Goal: Information Seeking & Learning: Understand process/instructions

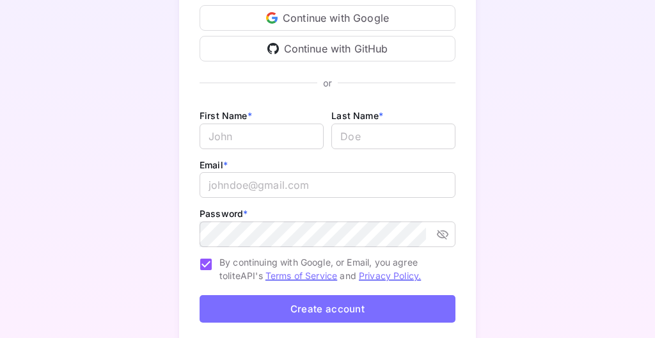
scroll to position [155, 0]
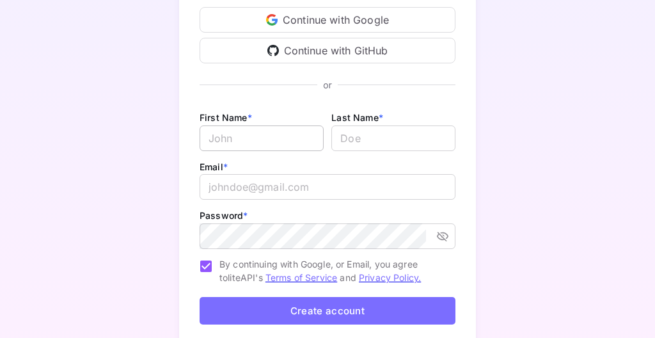
click at [236, 127] on input "Email *" at bounding box center [262, 138] width 124 height 26
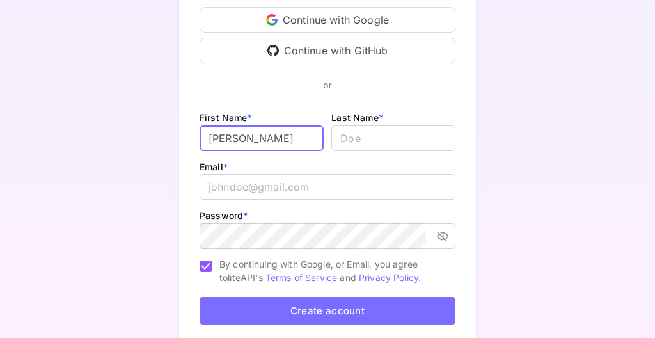
type input "[PERSON_NAME]"
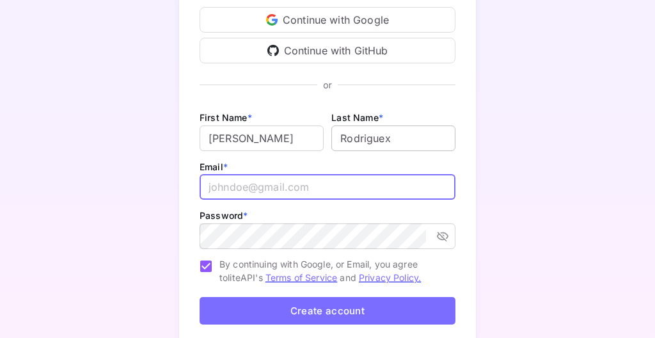
click at [402, 130] on input "lastName" at bounding box center [393, 138] width 124 height 26
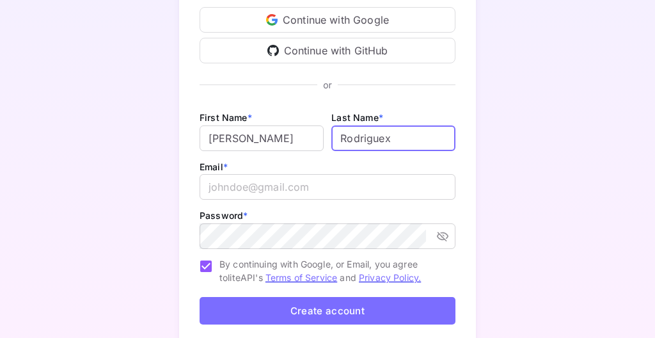
click at [410, 140] on input "lastName" at bounding box center [393, 138] width 124 height 26
type input "Rodriguez"
click at [311, 195] on input "email" at bounding box center [328, 187] width 256 height 26
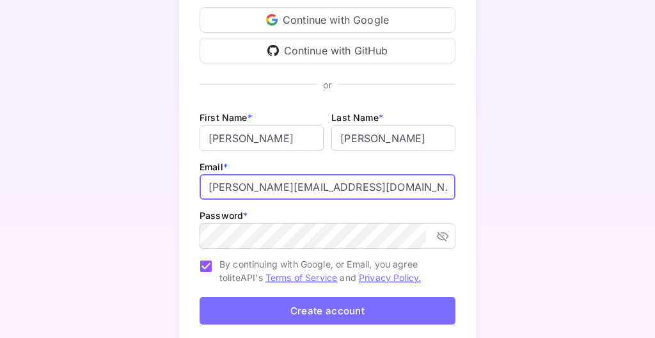
type input "g.esteban@nuitee.com"
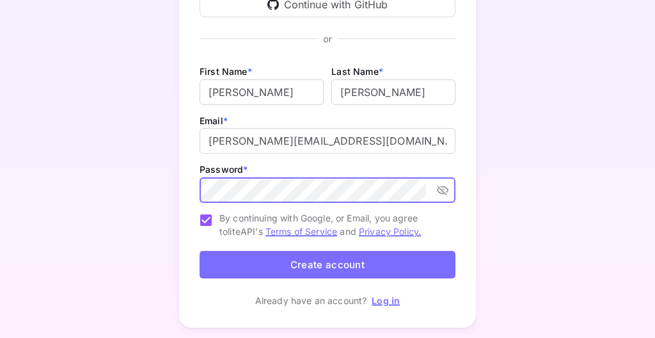
scroll to position [212, 0]
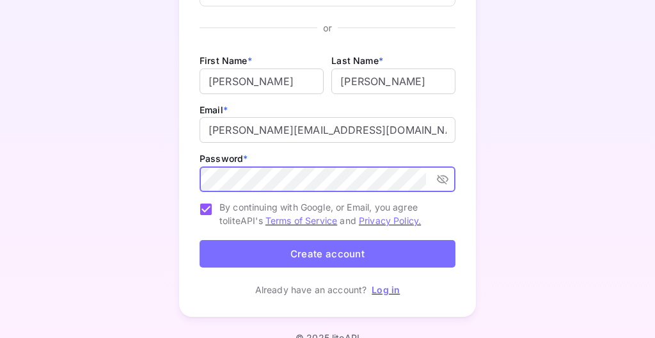
click at [442, 179] on icon "toggle password visibility" at bounding box center [443, 180] width 12 height 10
click at [404, 257] on button "Create account" at bounding box center [328, 254] width 256 height 28
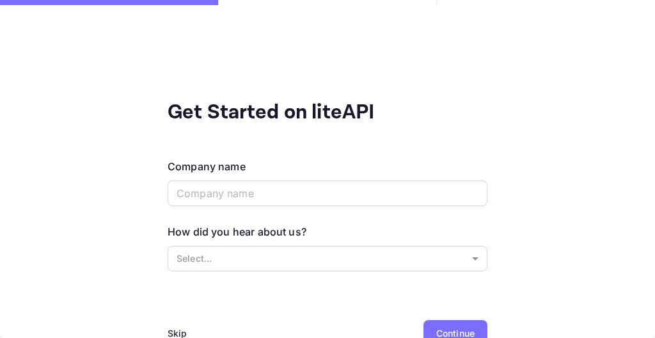
scroll to position [0, 0]
click at [323, 193] on input "text" at bounding box center [328, 193] width 320 height 26
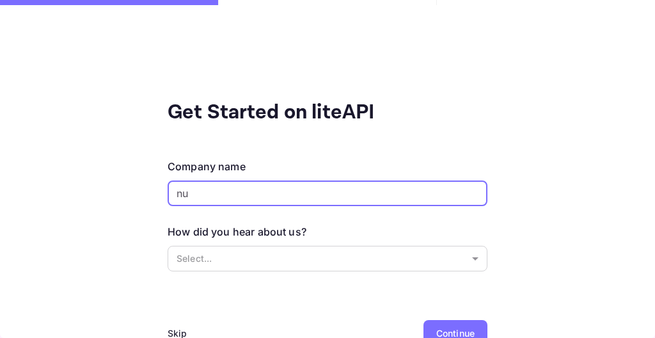
type input "n"
type input "Nuitee"
click at [465, 262] on body "Get Started on liteAPI Company name Nuitee ​ How did you hear about us? Select.…" at bounding box center [327, 169] width 655 height 338
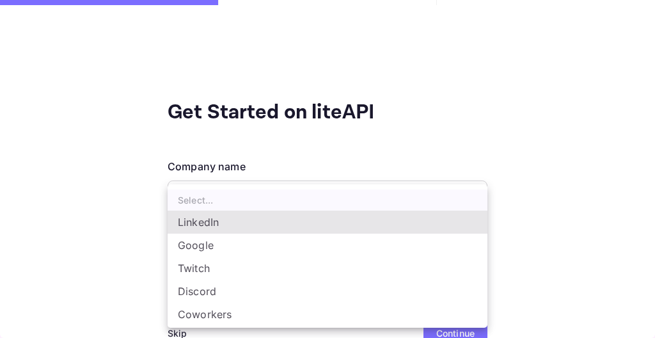
click at [385, 246] on li "Google" at bounding box center [328, 245] width 320 height 23
type input "Google"
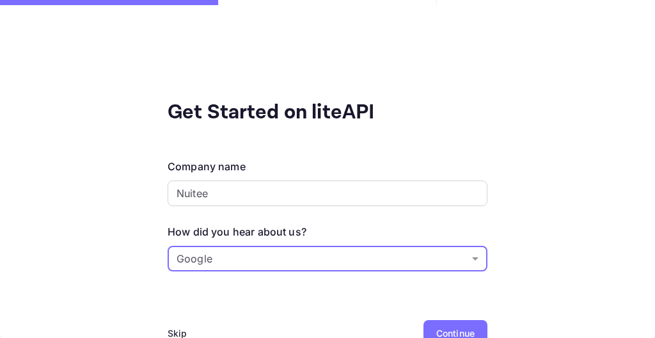
click at [184, 330] on div "Skip" at bounding box center [178, 332] width 20 height 13
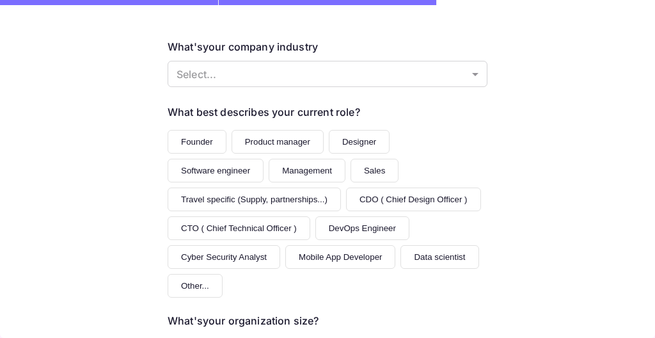
scroll to position [283, 0]
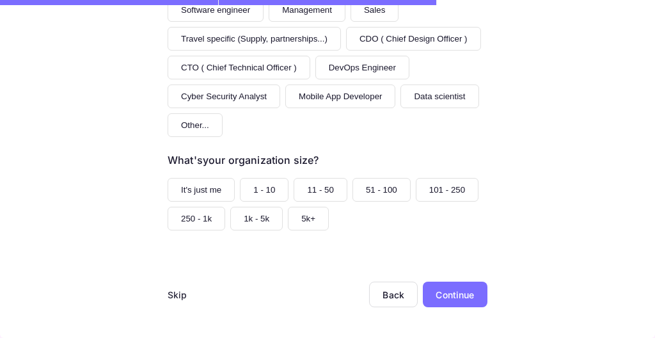
click at [179, 292] on div "Skip" at bounding box center [178, 294] width 20 height 13
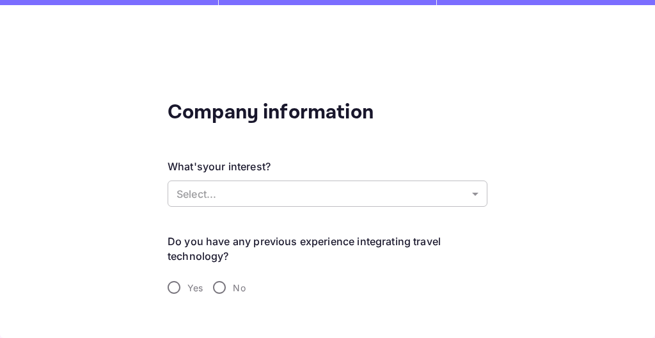
click at [226, 189] on body "Company information What's your interest? Select... ​ Do you have any previous …" at bounding box center [327, 169] width 655 height 338
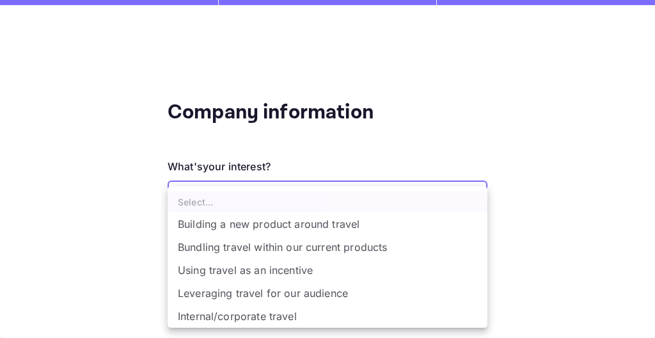
click at [288, 221] on li "Building a new product around travel" at bounding box center [328, 223] width 320 height 23
type input "Building a new product around travel"
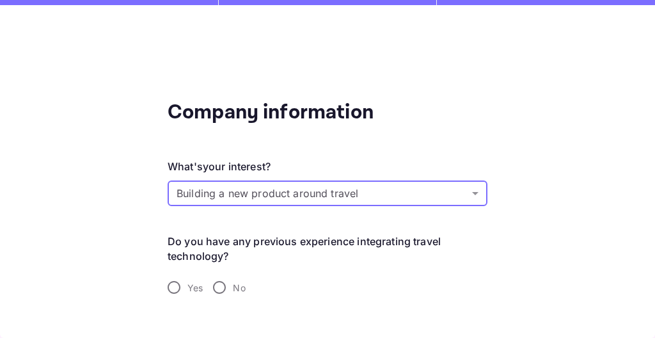
click at [173, 282] on input "Yes" at bounding box center [174, 287] width 27 height 27
radio input "true"
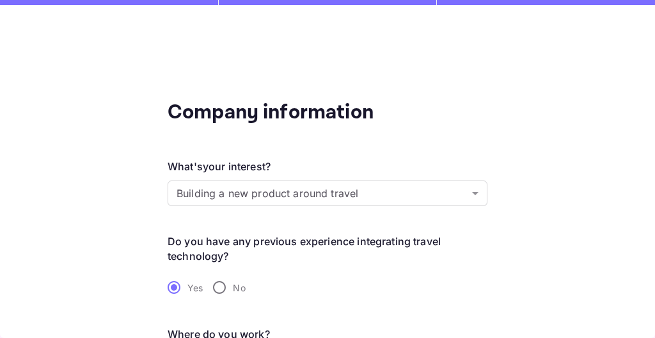
scroll to position [110, 0]
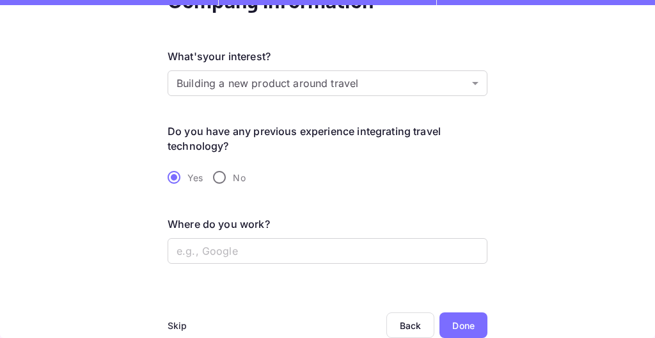
click at [471, 325] on div "Done" at bounding box center [463, 325] width 22 height 13
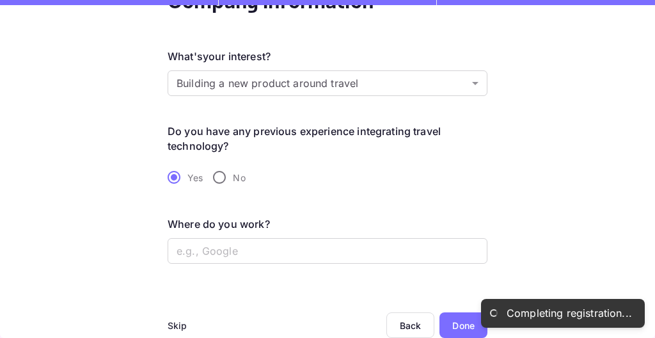
click at [177, 323] on div "Skip" at bounding box center [178, 325] width 20 height 13
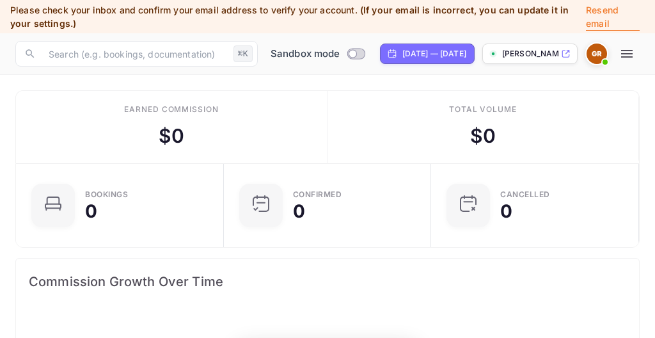
scroll to position [208, 306]
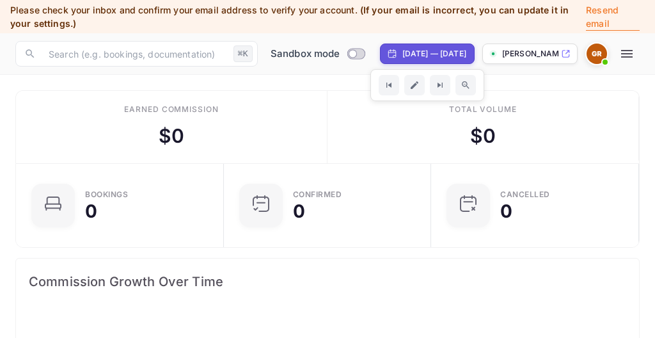
click at [344, 111] on div "Total volume $ 0" at bounding box center [484, 127] width 312 height 72
click at [376, 117] on div "Total volume $ 0" at bounding box center [484, 127] width 312 height 72
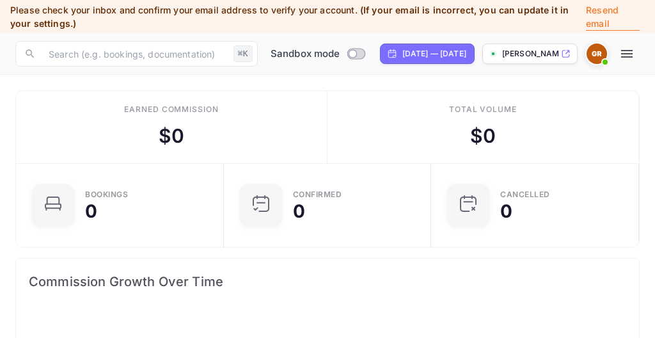
click at [256, 107] on div "Earned commission $ 0" at bounding box center [172, 127] width 312 height 72
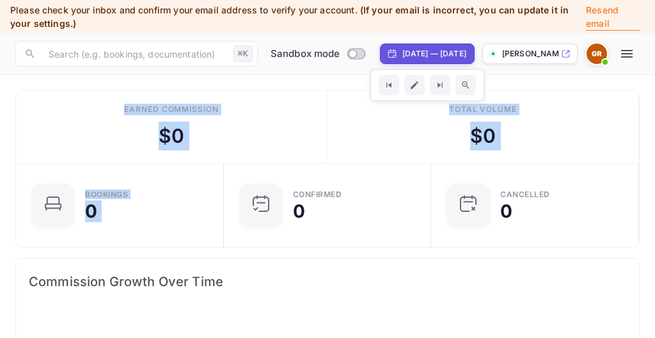
drag, startPoint x: 305, startPoint y: 175, endPoint x: 287, endPoint y: 97, distance: 79.6
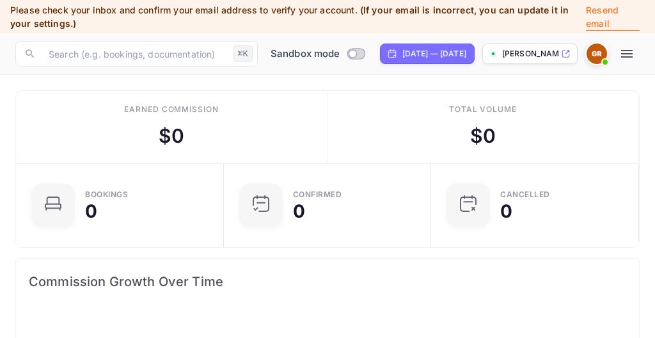
click at [291, 120] on div "Earned commission $ 0" at bounding box center [172, 127] width 312 height 72
click at [291, 119] on div "Earned commission $ 0" at bounding box center [172, 127] width 312 height 72
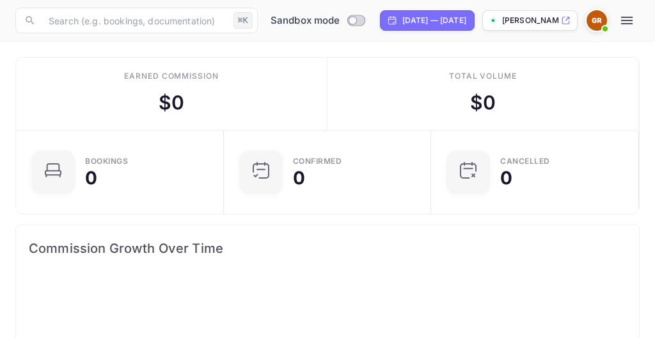
click at [520, 15] on p "[PERSON_NAME]-v7..." at bounding box center [530, 21] width 56 height 12
click at [626, 19] on icon "button" at bounding box center [626, 20] width 15 height 15
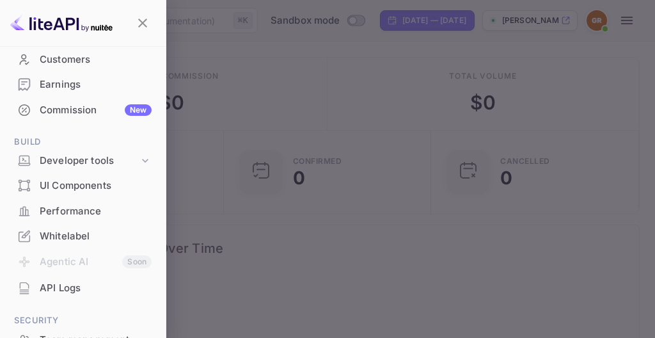
scroll to position [118, 0]
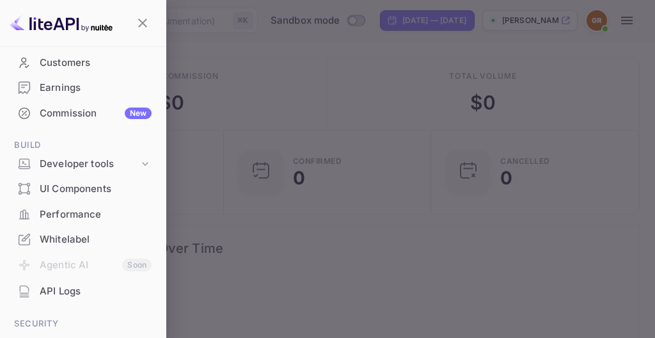
click at [90, 70] on div "Customers" at bounding box center [83, 63] width 150 height 25
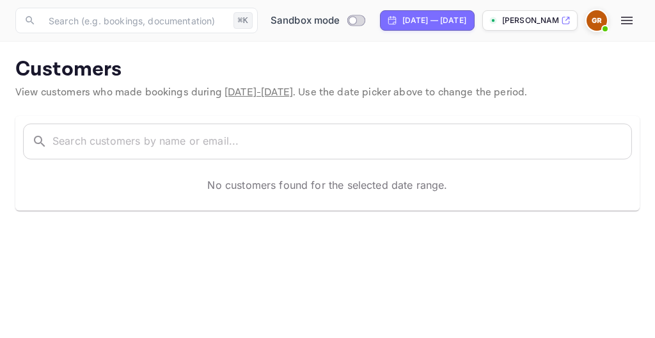
click at [635, 22] on button "button" at bounding box center [627, 21] width 26 height 26
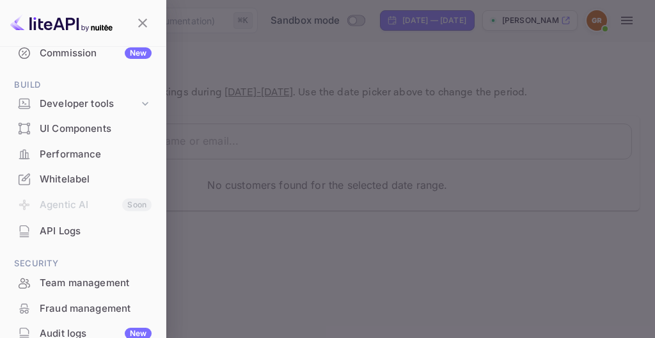
scroll to position [178, 0]
click at [76, 105] on div "Developer tools" at bounding box center [89, 104] width 99 height 15
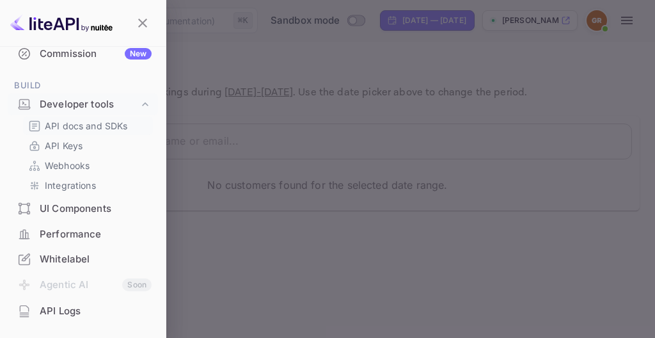
click at [102, 127] on p "API docs and SDKs" at bounding box center [86, 125] width 83 height 13
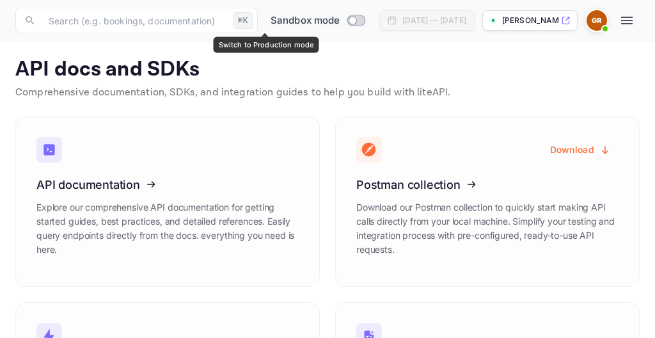
click at [347, 15] on span "Switch to Production mode" at bounding box center [356, 21] width 19 height 12
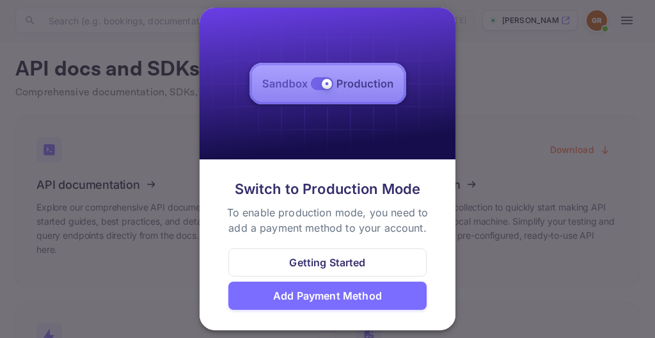
click at [340, 260] on div "Getting Started" at bounding box center [327, 262] width 76 height 15
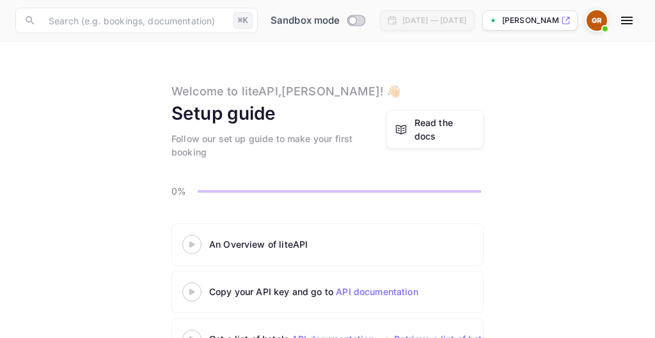
click at [630, 20] on icon "button" at bounding box center [627, 21] width 12 height 8
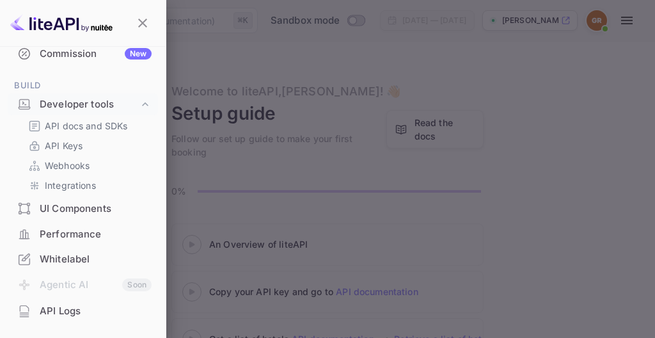
click at [92, 235] on div "Performance" at bounding box center [96, 234] width 112 height 15
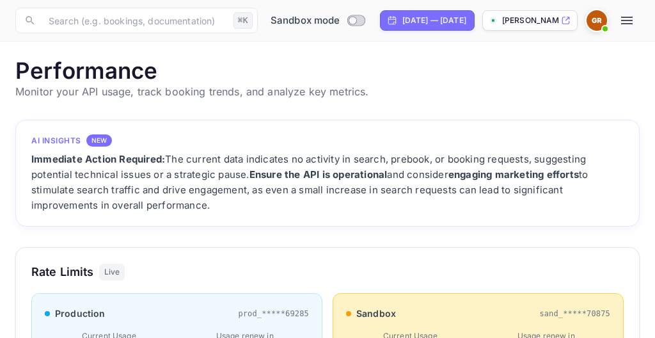
click at [623, 21] on icon "button" at bounding box center [626, 20] width 15 height 15
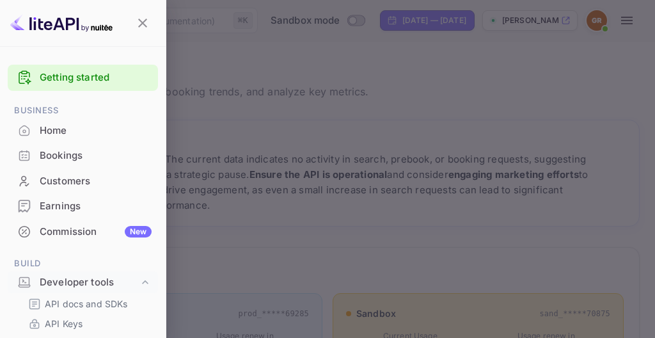
click at [69, 82] on link "Getting started" at bounding box center [96, 77] width 112 height 15
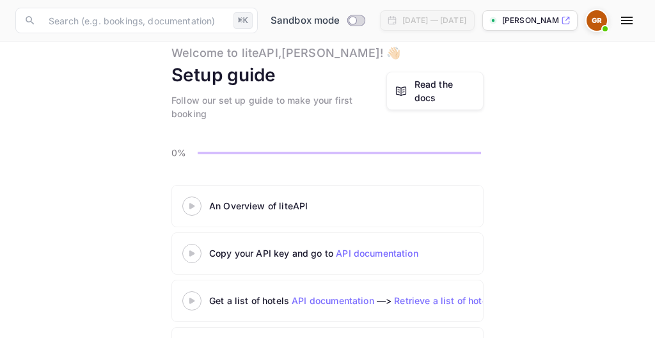
scroll to position [45, 0]
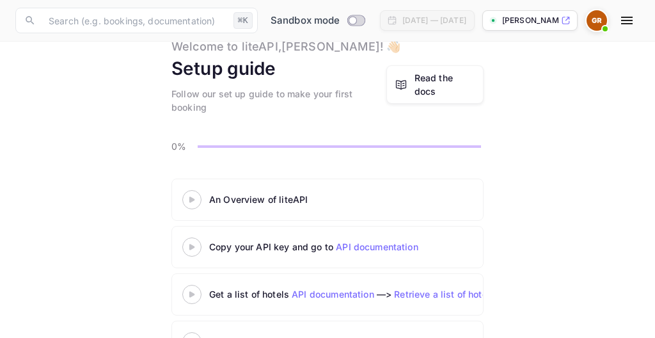
click at [435, 85] on div "Read the docs" at bounding box center [445, 84] width 61 height 27
click at [189, 200] on 3 at bounding box center [191, 199] width 5 height 6
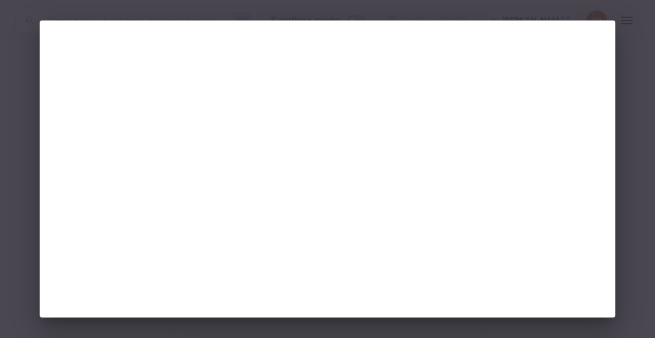
scroll to position [17, 0]
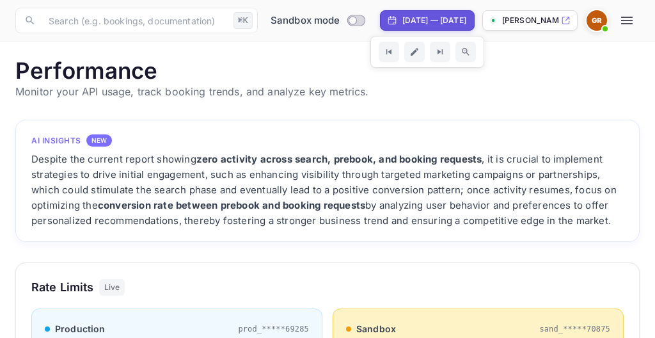
click at [625, 25] on icon "button" at bounding box center [626, 20] width 15 height 15
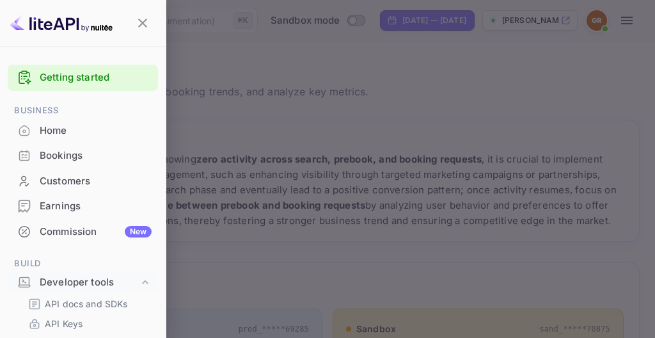
click at [96, 69] on div "Getting started" at bounding box center [83, 78] width 150 height 26
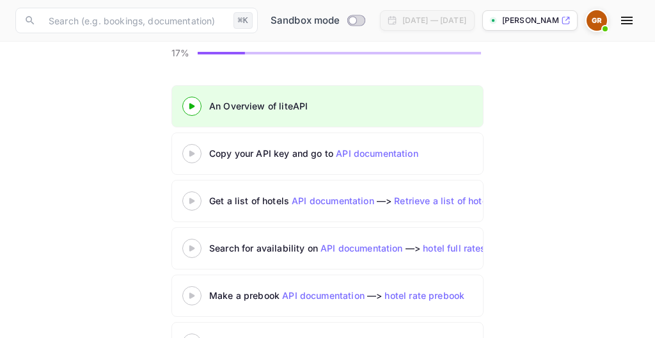
scroll to position [185, 0]
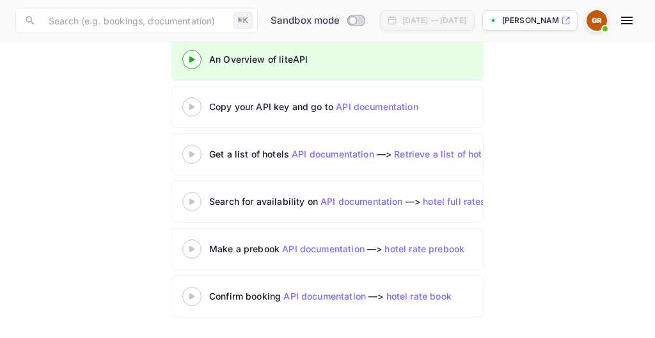
click at [193, 102] on div at bounding box center [192, 107] width 45 height 16
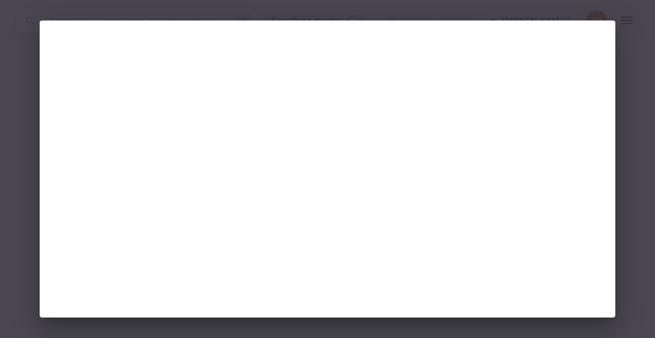
scroll to position [15, 0]
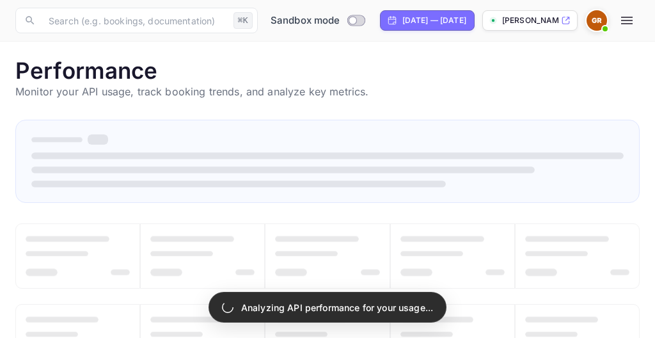
click at [628, 16] on icon "button" at bounding box center [626, 20] width 15 height 15
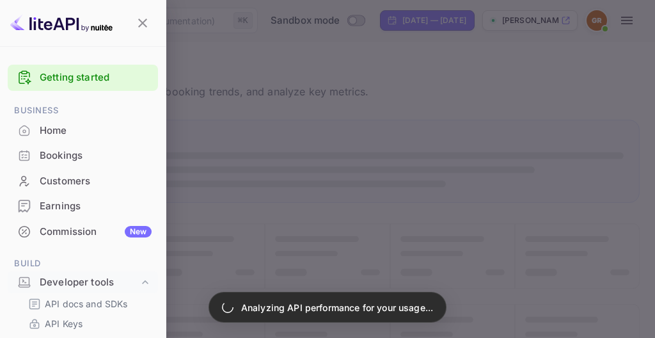
click at [93, 74] on link "Getting started" at bounding box center [96, 77] width 112 height 15
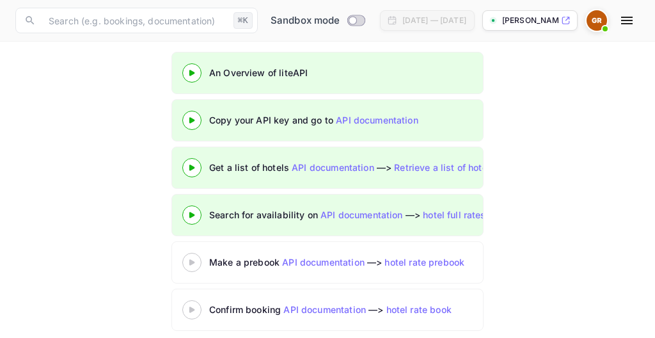
scroll to position [185, 0]
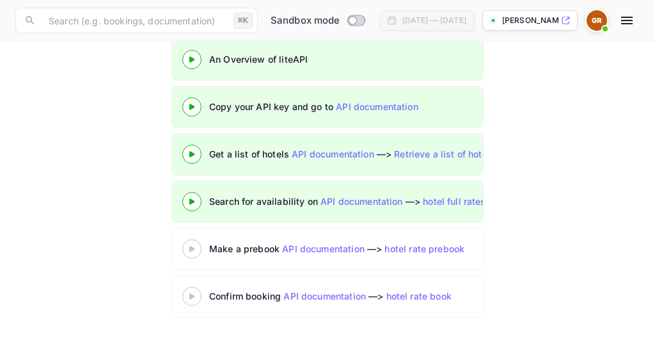
click at [243, 238] on div "Make a prebook API documentation —> hotel rate prebook" at bounding box center [327, 249] width 312 height 42
click at [196, 256] on div at bounding box center [192, 249] width 45 height 16
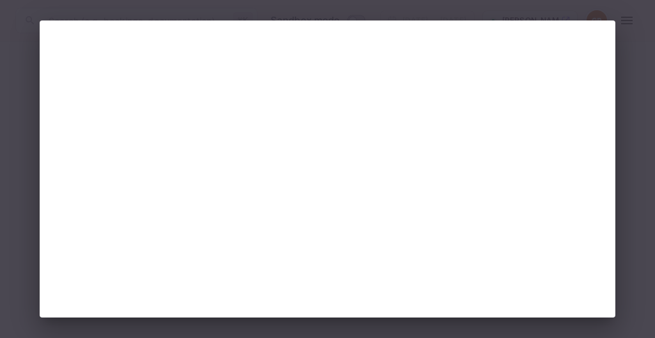
scroll to position [4, 0]
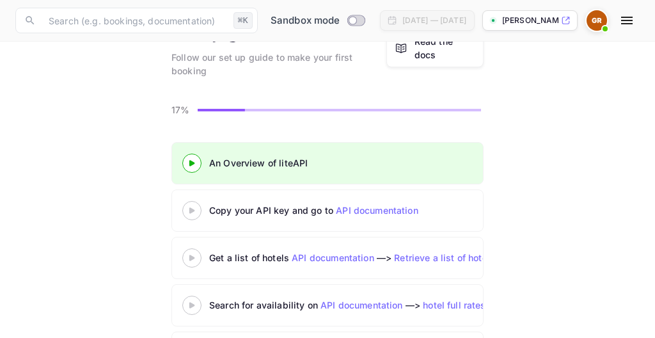
scroll to position [104, 0]
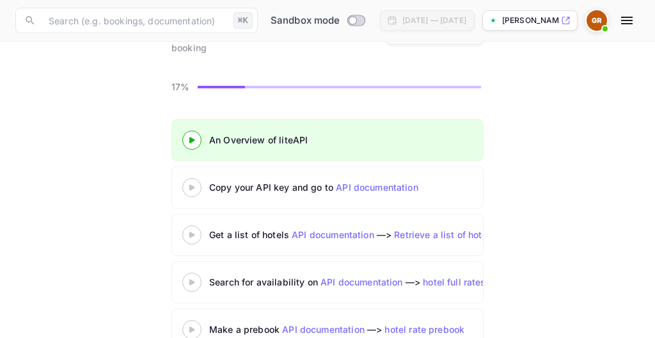
click at [203, 234] on icon at bounding box center [192, 235] width 45 height 6
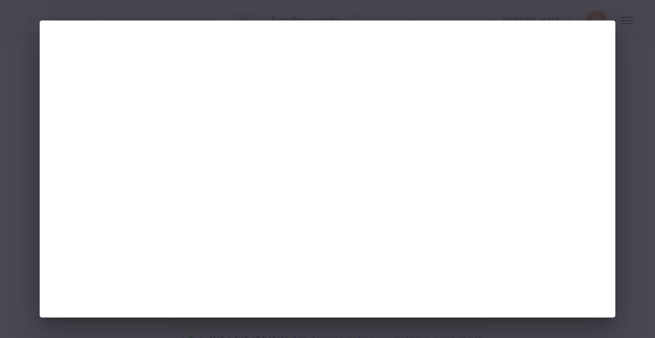
scroll to position [17, 0]
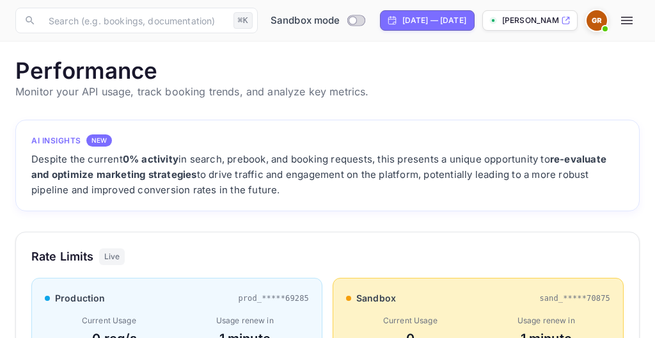
scroll to position [330, 625]
click at [620, 28] on icon "button" at bounding box center [626, 20] width 15 height 15
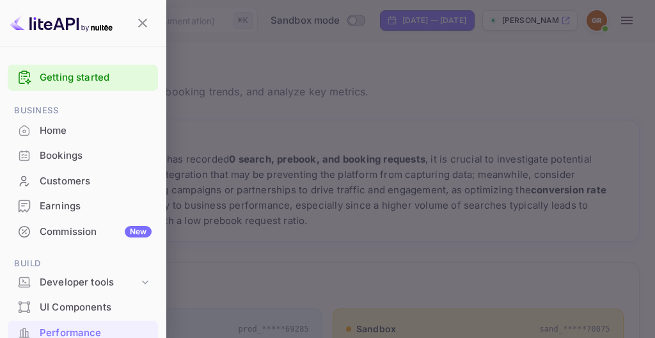
click at [80, 79] on link "Getting started" at bounding box center [96, 77] width 112 height 15
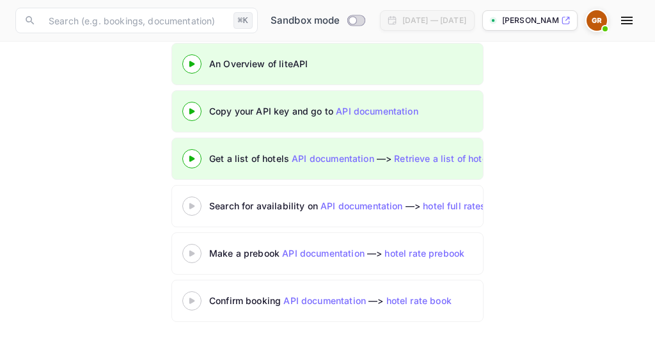
scroll to position [185, 0]
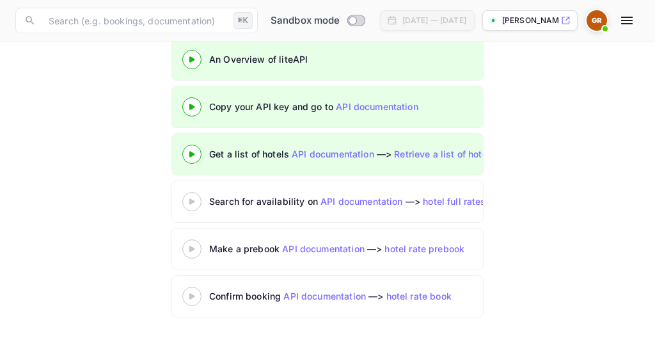
click at [189, 206] on div at bounding box center [192, 201] width 45 height 16
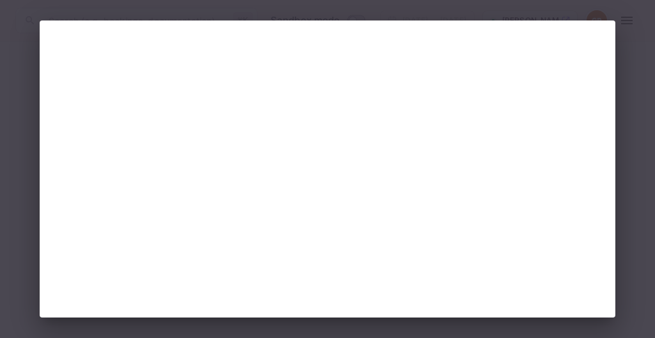
scroll to position [4, 0]
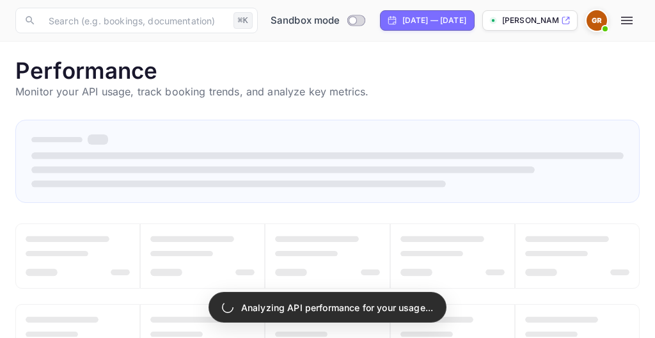
click at [626, 26] on icon "button" at bounding box center [626, 20] width 15 height 15
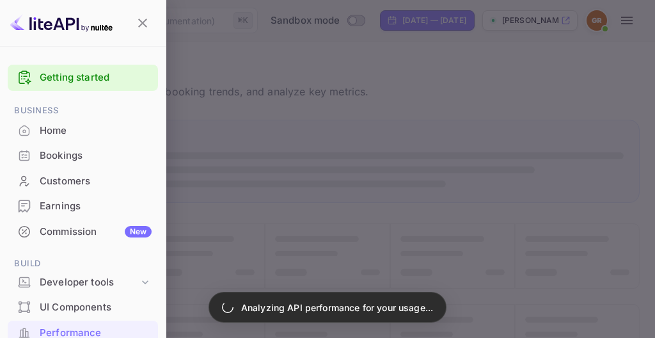
click at [104, 84] on link "Getting started" at bounding box center [96, 77] width 112 height 15
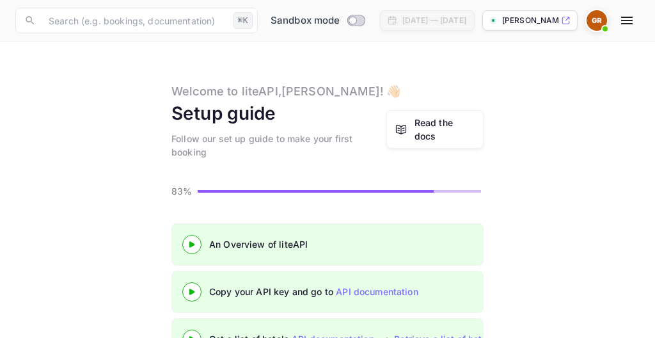
scroll to position [185, 0]
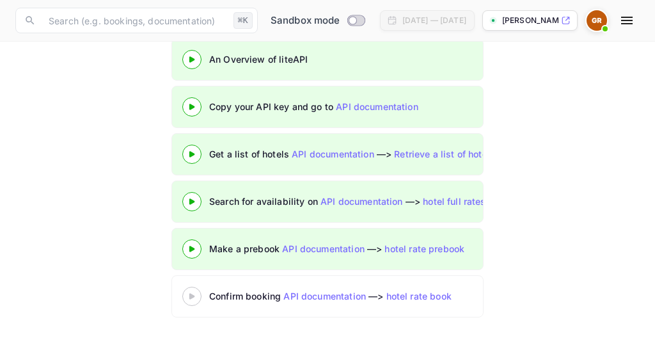
click at [197, 298] on icon at bounding box center [192, 296] width 45 height 6
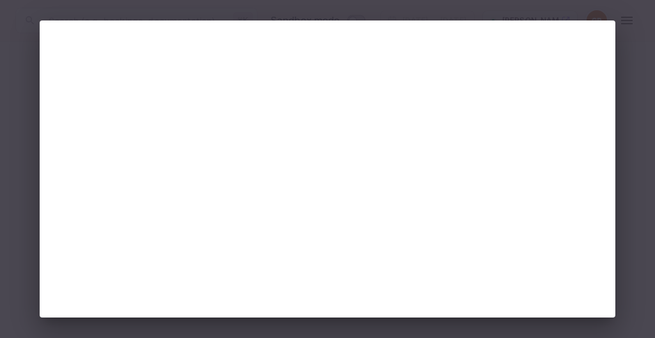
scroll to position [4, 0]
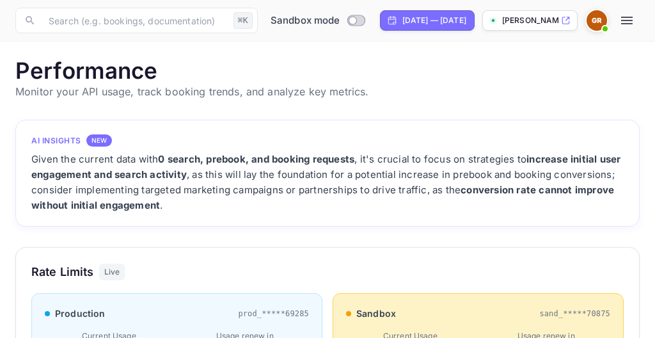
click at [628, 28] on button "button" at bounding box center [627, 21] width 26 height 26
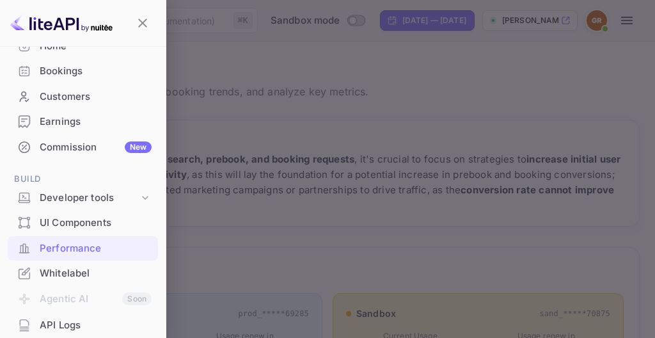
scroll to position [125, 0]
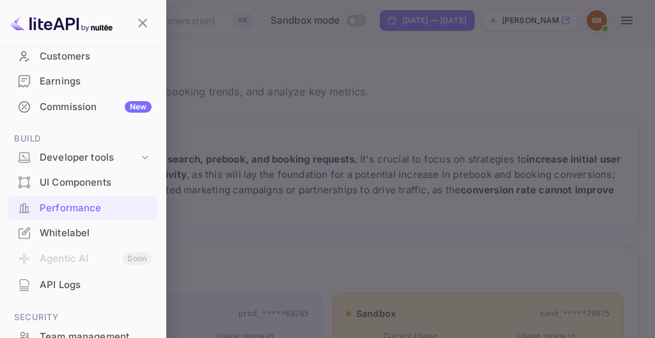
click at [86, 160] on div "Developer tools" at bounding box center [89, 157] width 99 height 15
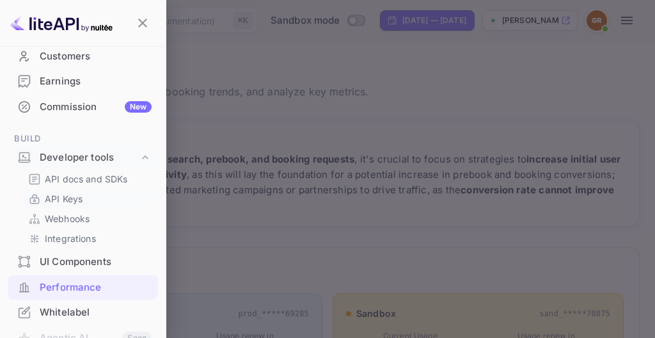
click at [76, 201] on p "API Keys" at bounding box center [64, 198] width 38 height 13
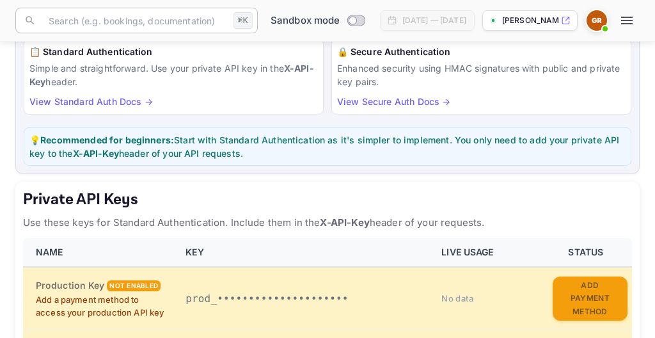
scroll to position [137, 0]
